Goal: Information Seeking & Learning: Learn about a topic

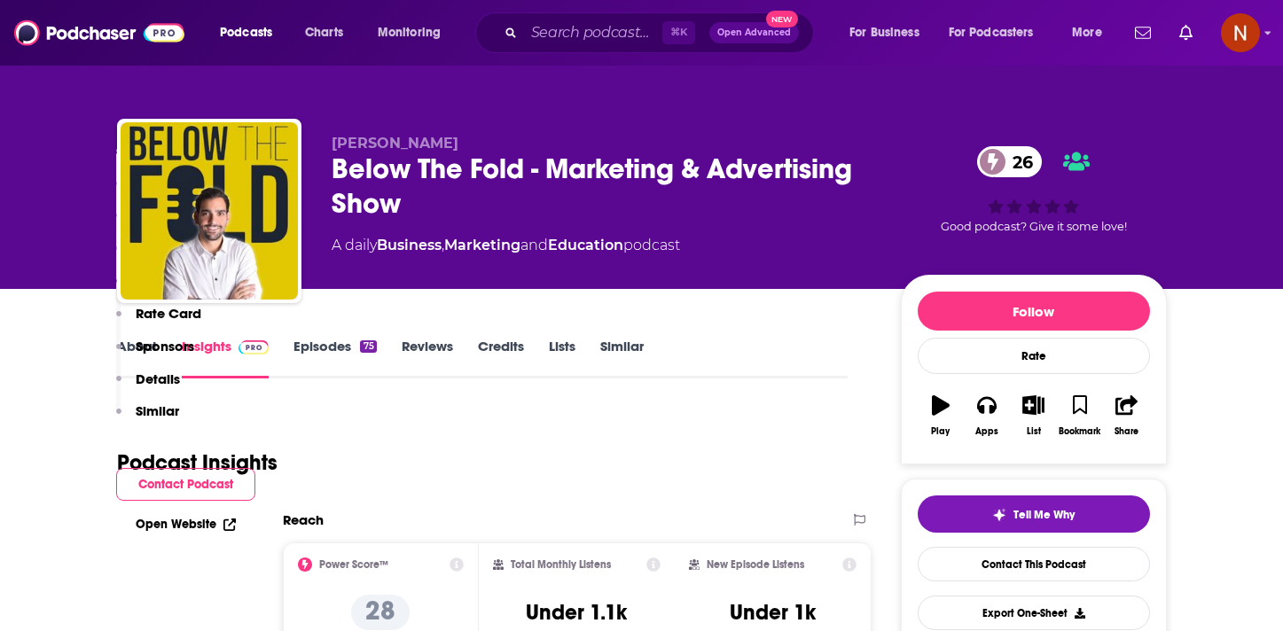
scroll to position [1541, 0]
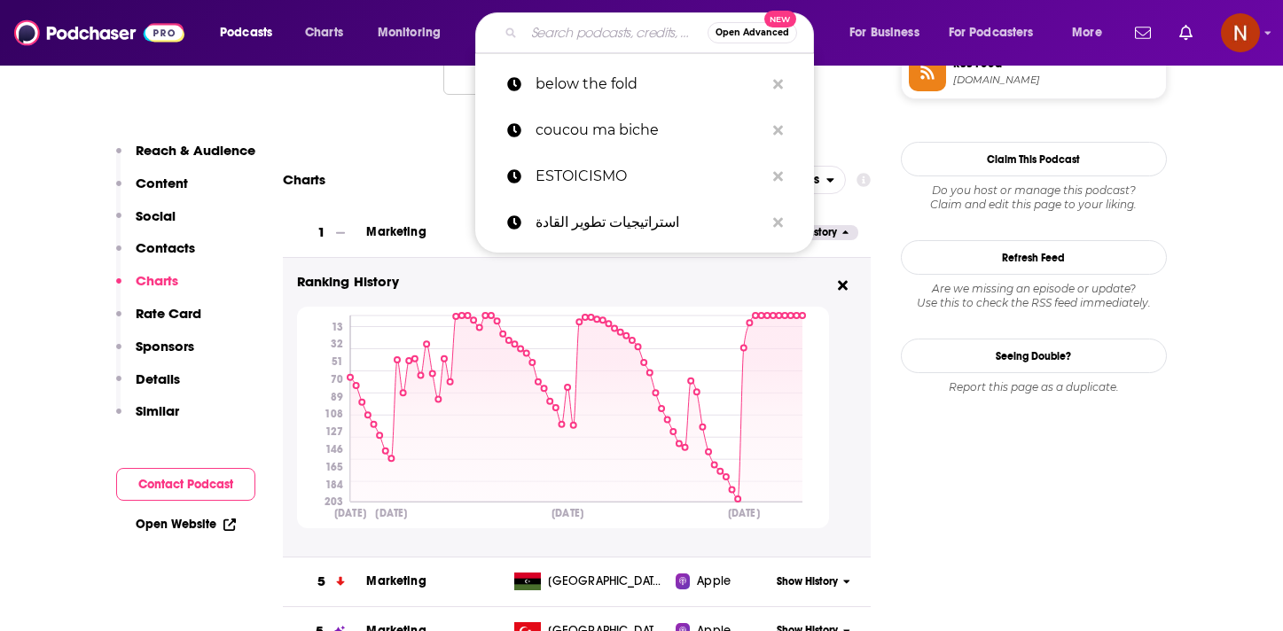
click at [548, 36] on input "Search podcasts, credits, & more..." at bounding box center [615, 33] width 183 height 28
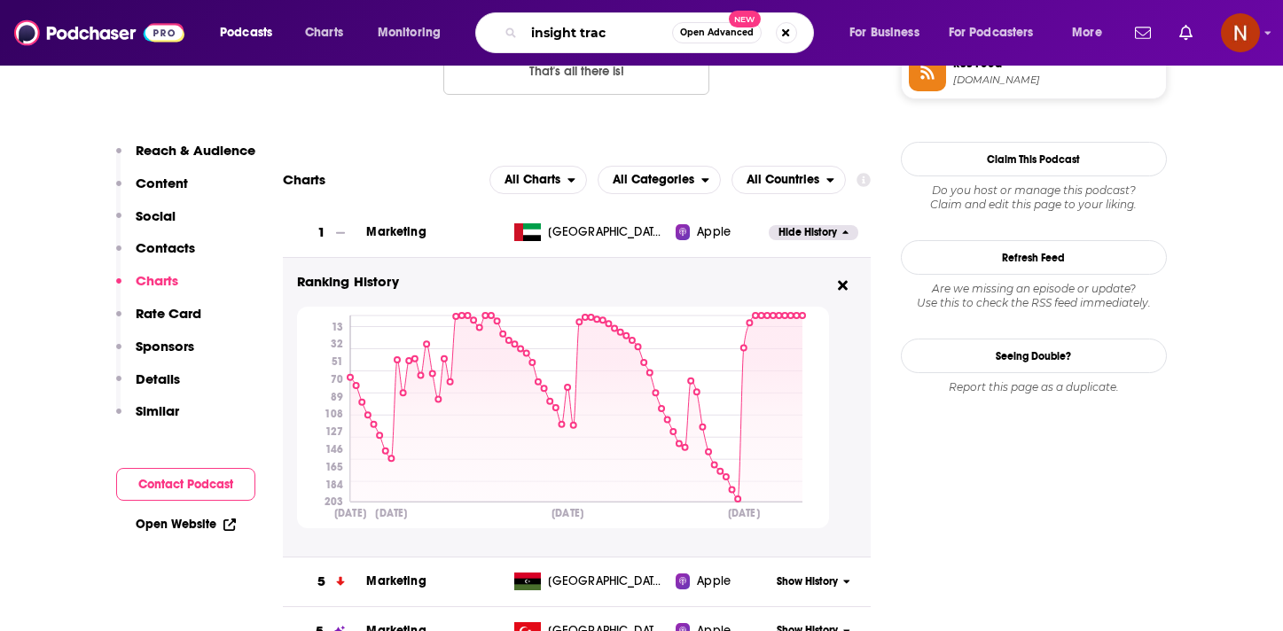
type input "insight track"
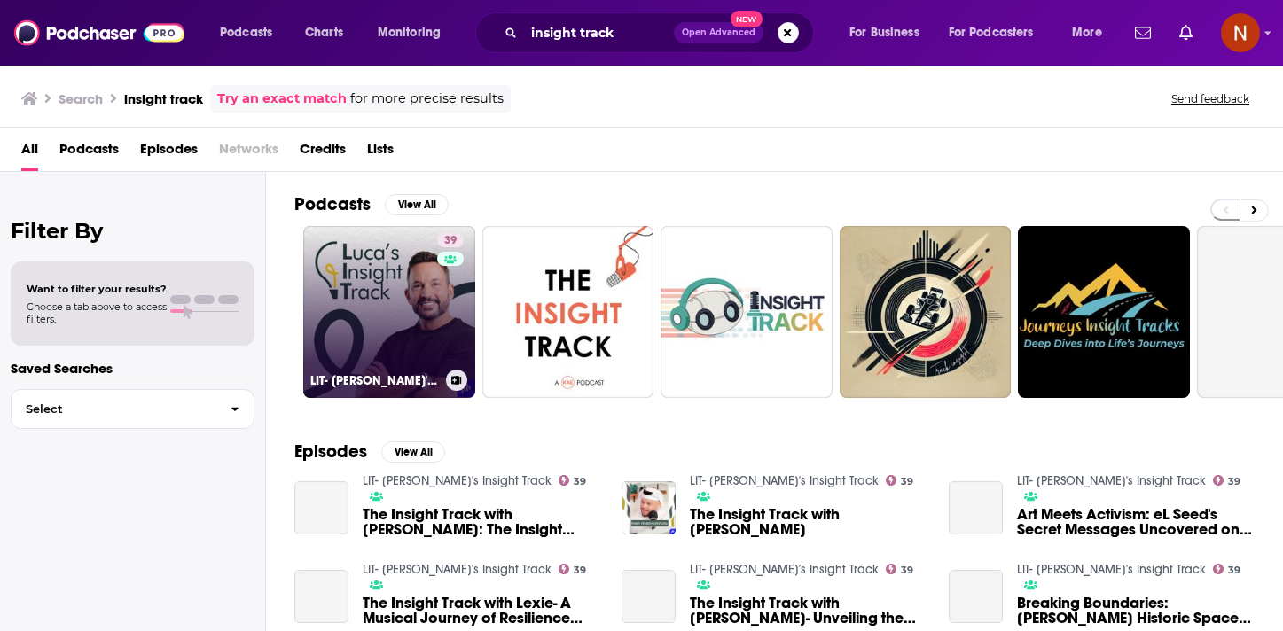
click at [417, 308] on link "39 LIT- [PERSON_NAME]'s Insight Track" at bounding box center [389, 312] width 172 height 172
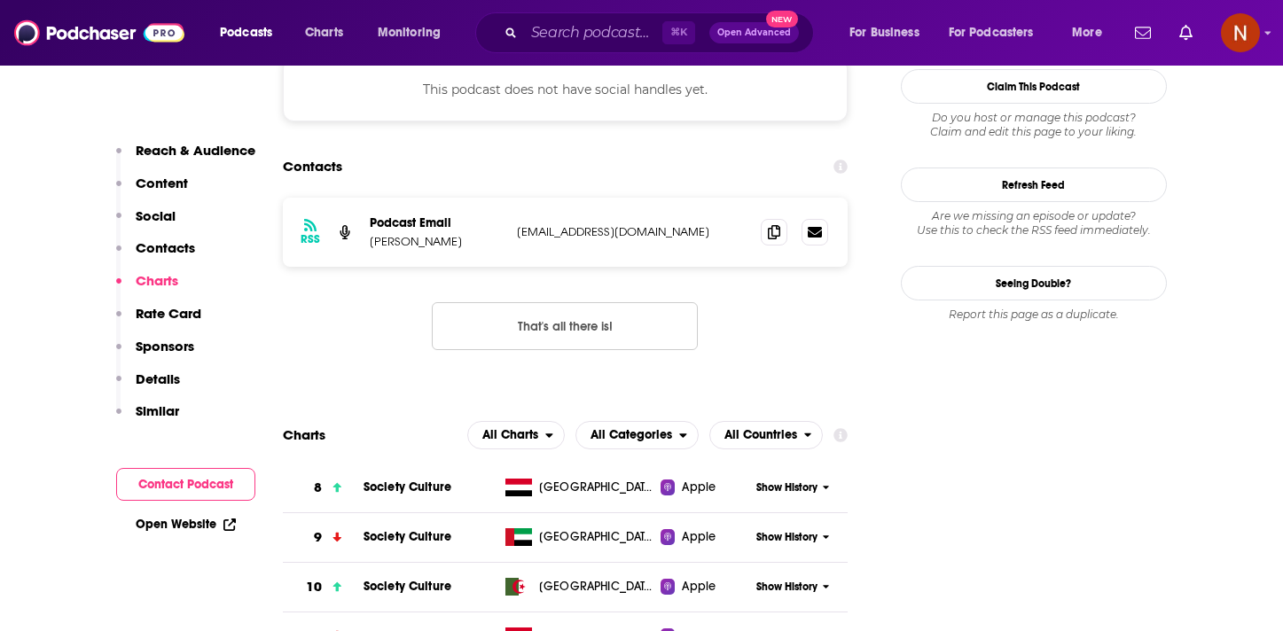
scroll to position [1752, 0]
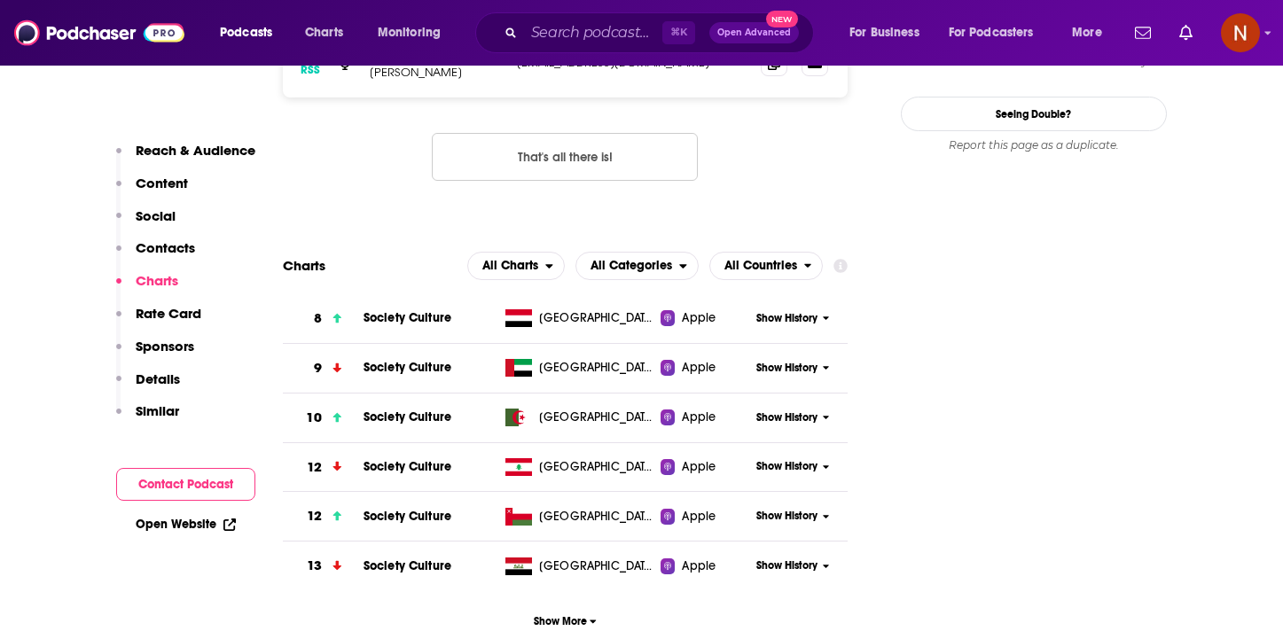
click at [786, 361] on span "Show History" at bounding box center [786, 368] width 61 height 15
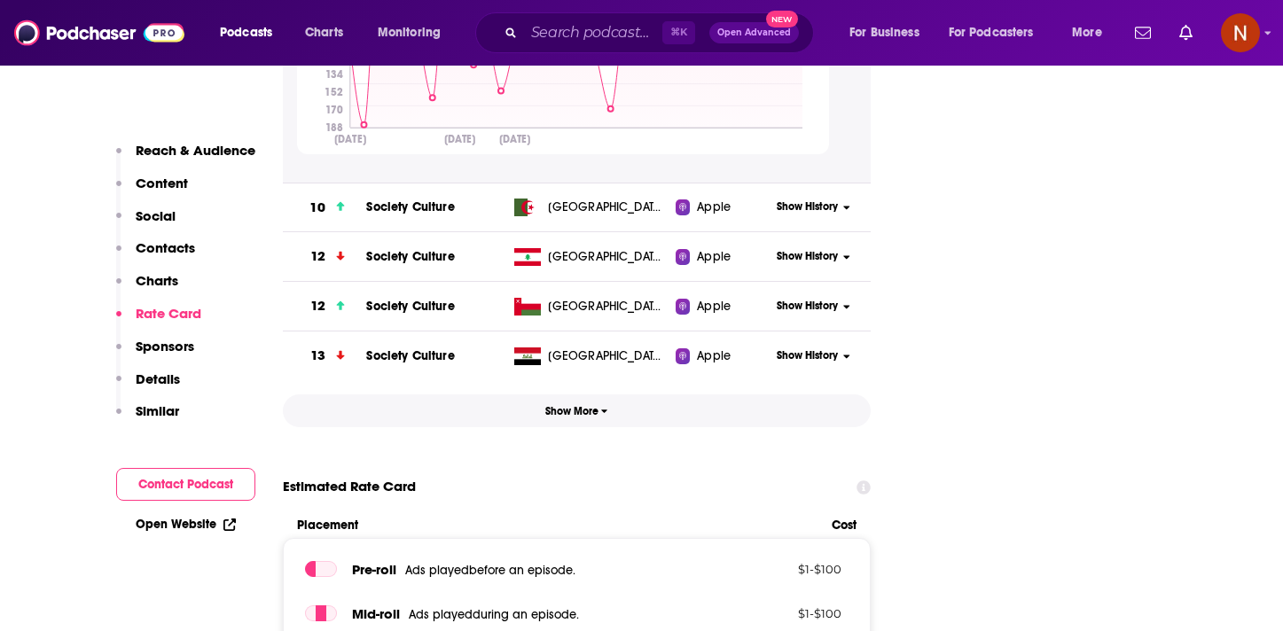
scroll to position [2291, 0]
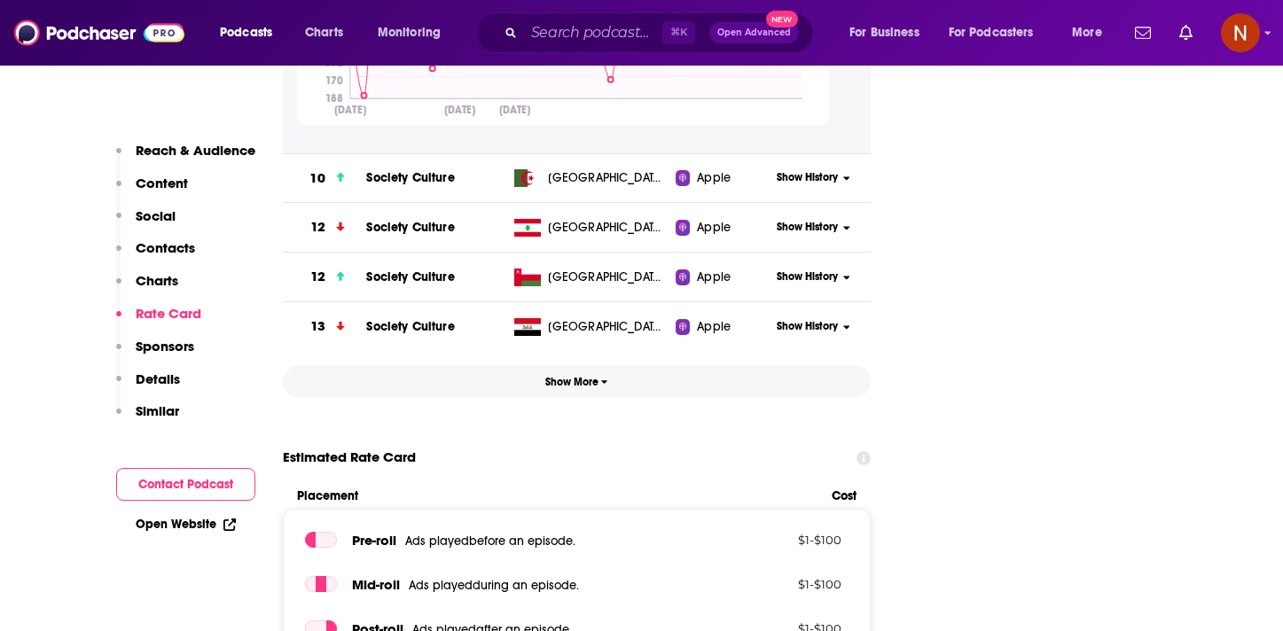
click at [585, 376] on span "Show More" at bounding box center [576, 382] width 63 height 12
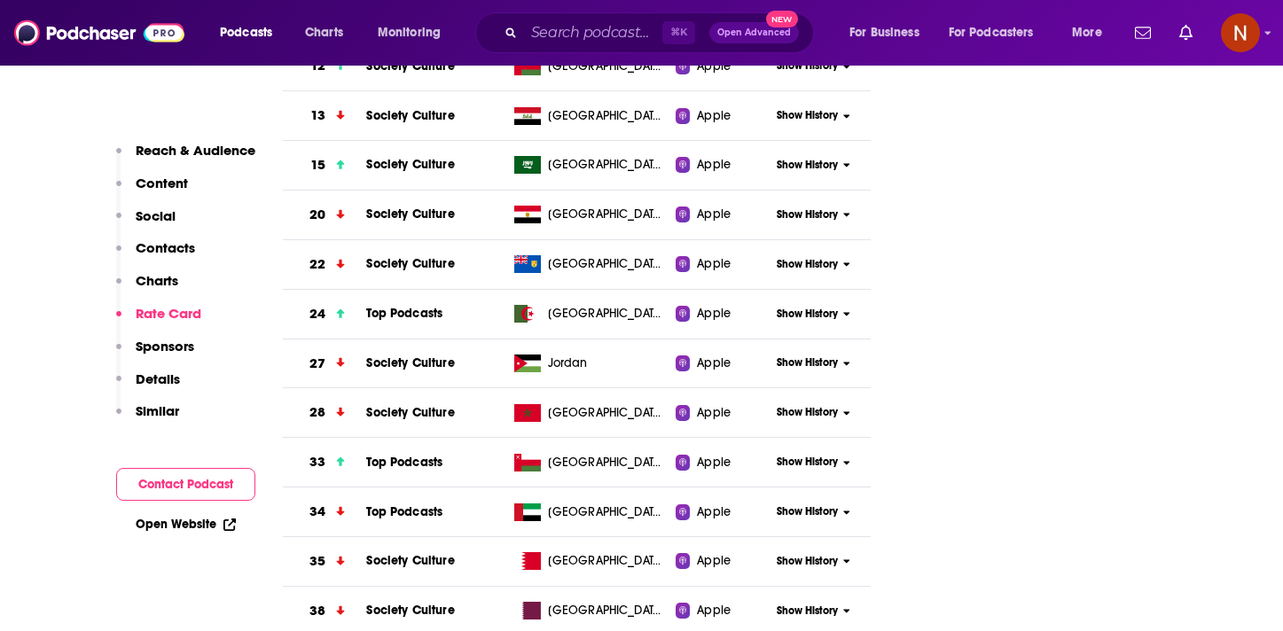
scroll to position [2500, 0]
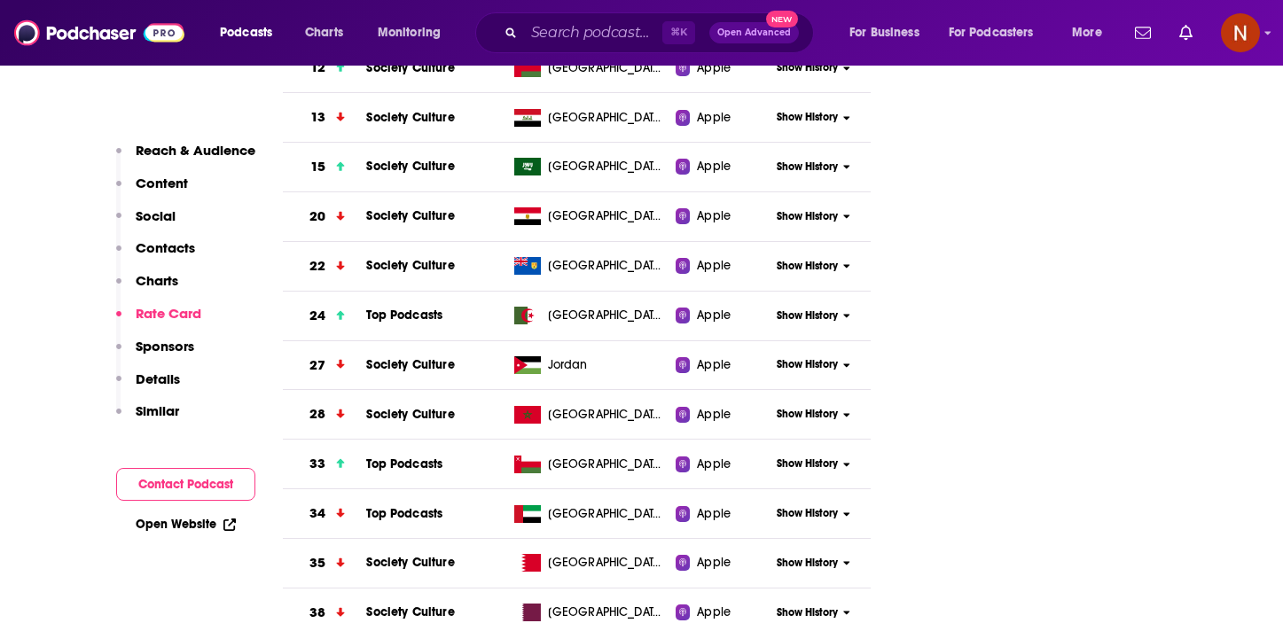
click at [834, 506] on span "Show History" at bounding box center [806, 513] width 61 height 15
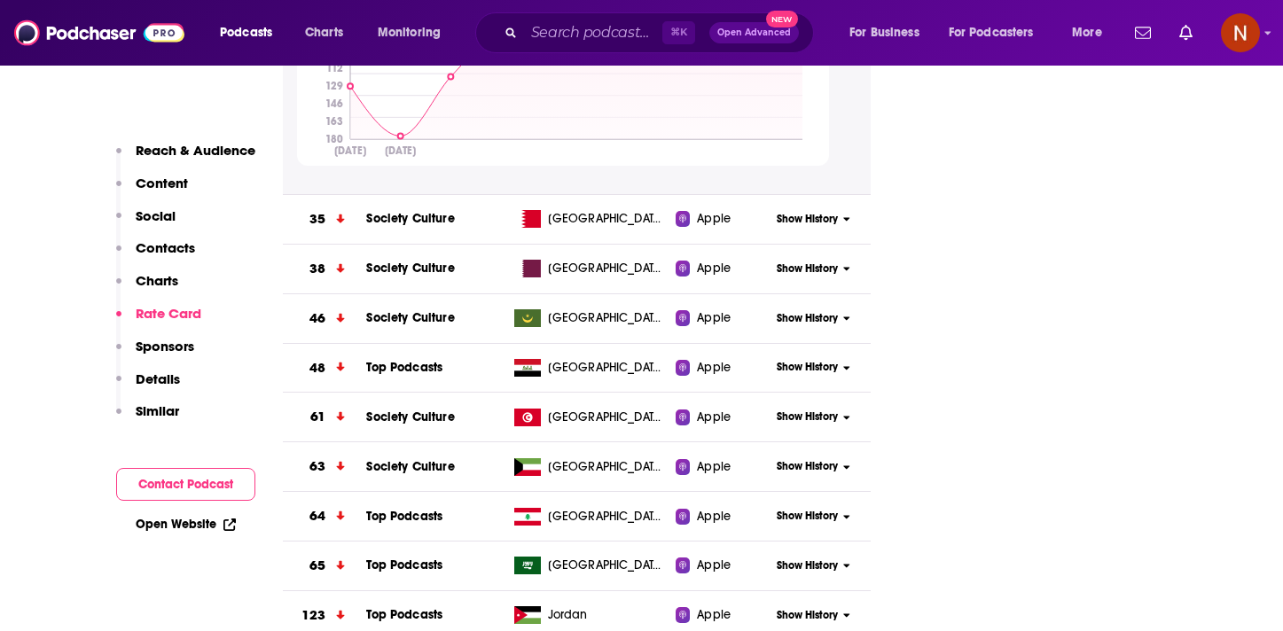
scroll to position [3147, 0]
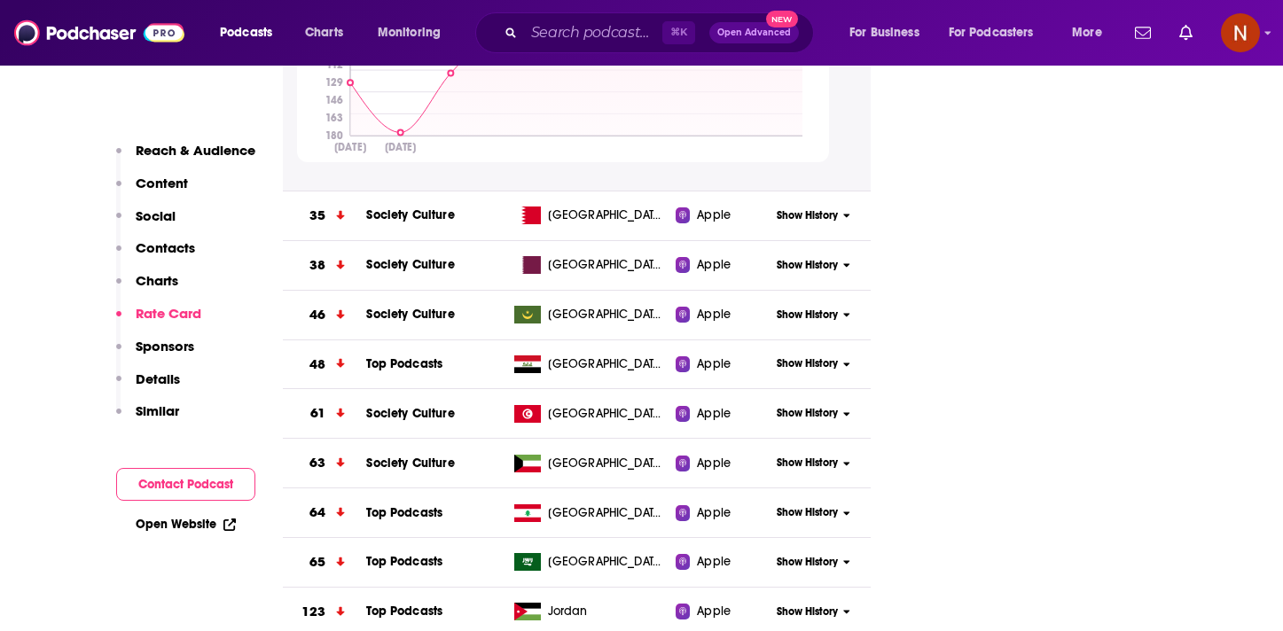
click at [801, 555] on span "Show History" at bounding box center [806, 562] width 61 height 15
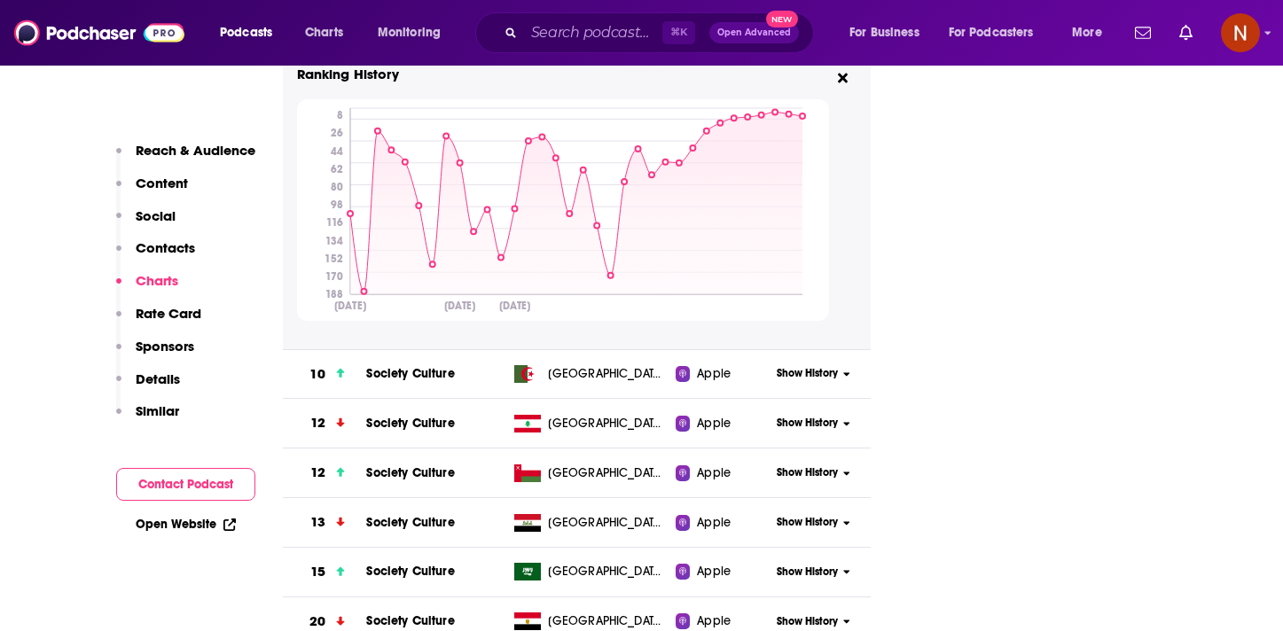
scroll to position [2094, 0]
click at [816, 417] on span "Show History" at bounding box center [806, 424] width 61 height 15
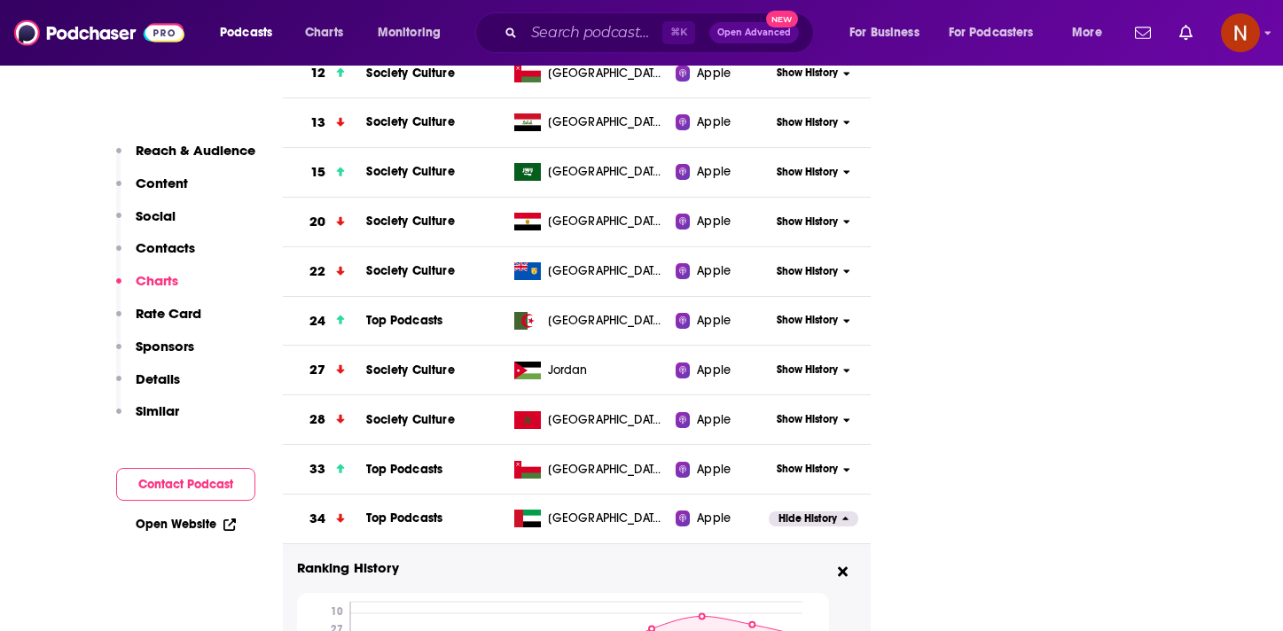
scroll to position [2793, 0]
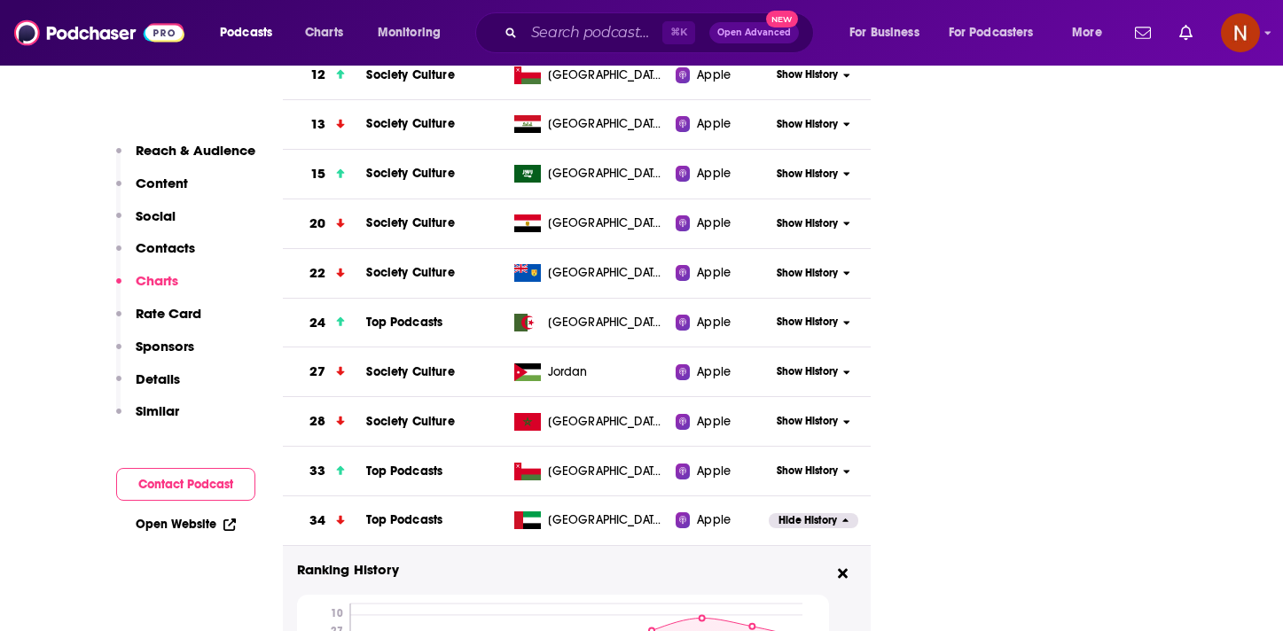
click at [815, 464] on span "Show History" at bounding box center [806, 471] width 61 height 15
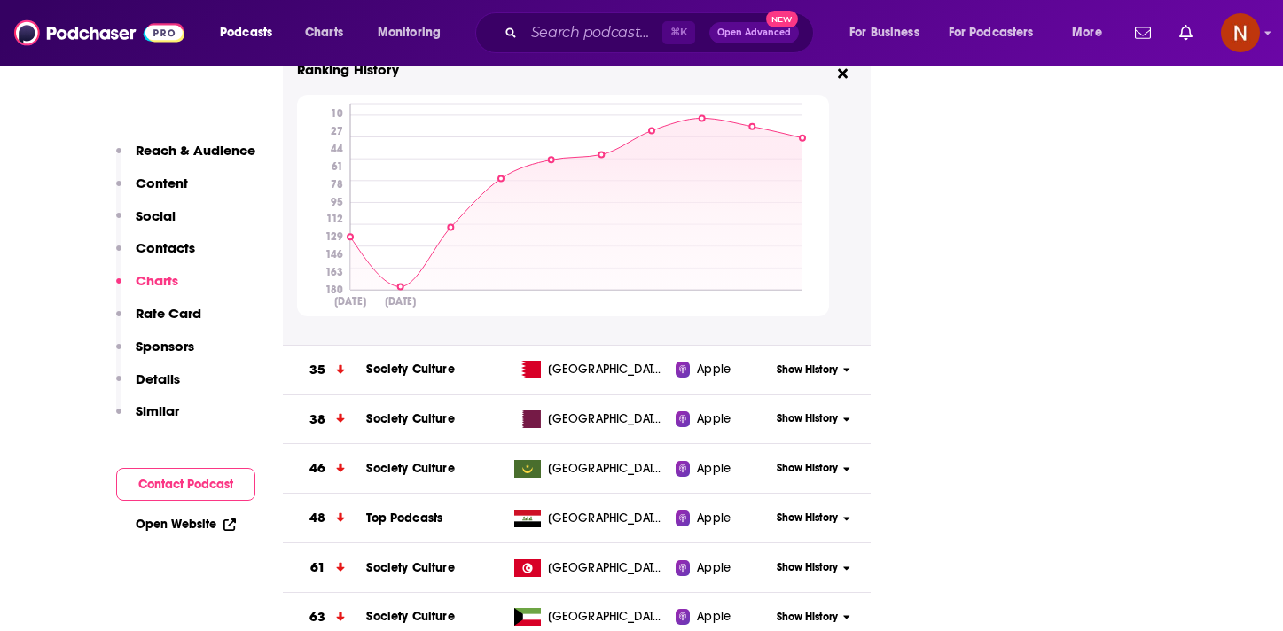
scroll to position [3591, 0]
click at [809, 412] on span "Show History" at bounding box center [806, 419] width 61 height 15
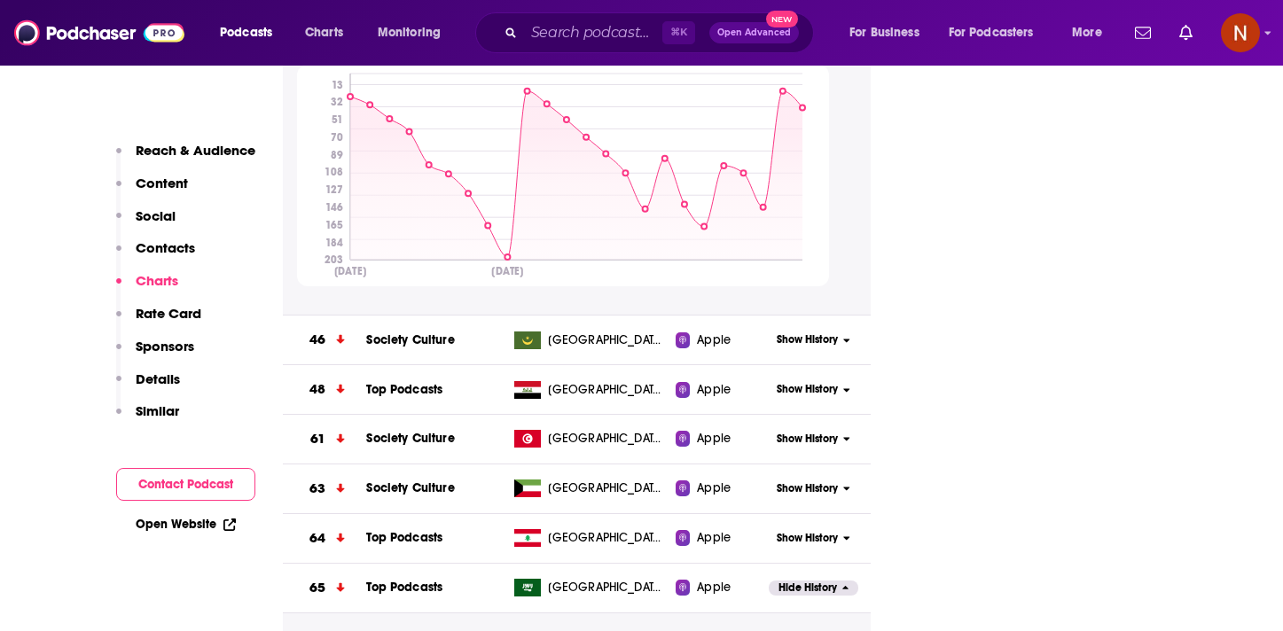
scroll to position [4021, 0]
click at [832, 530] on span "Show History" at bounding box center [806, 537] width 61 height 15
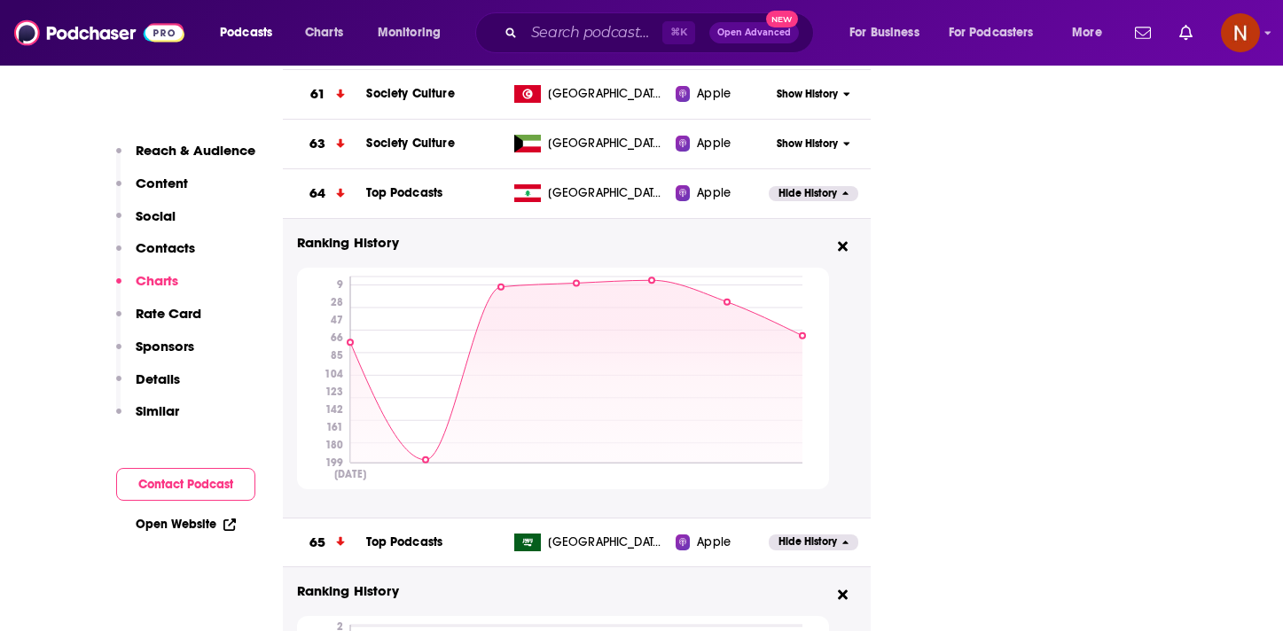
scroll to position [4368, 0]
